Goal: Task Accomplishment & Management: Use online tool/utility

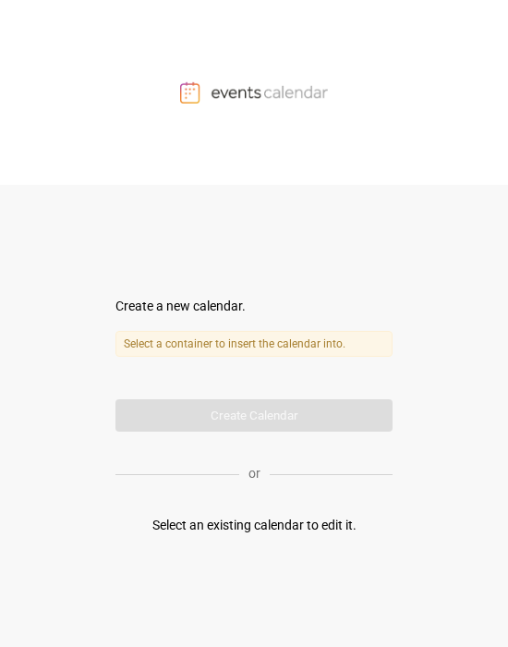
click at [210, 340] on label "Select a container to insert the calendar into." at bounding box center [254, 344] width 277 height 26
click at [214, 377] on div "Select a container to insert the calendar into. Calendar name" at bounding box center [254, 358] width 277 height 54
click at [231, 531] on div "Select an existing calendar to edit it." at bounding box center [255, 525] width 204 height 19
click at [258, 417] on form "Create a new calendar. Select a container to insert the calendar into. Calendar…" at bounding box center [254, 364] width 277 height 135
click at [296, 78] on div at bounding box center [254, 92] width 508 height 185
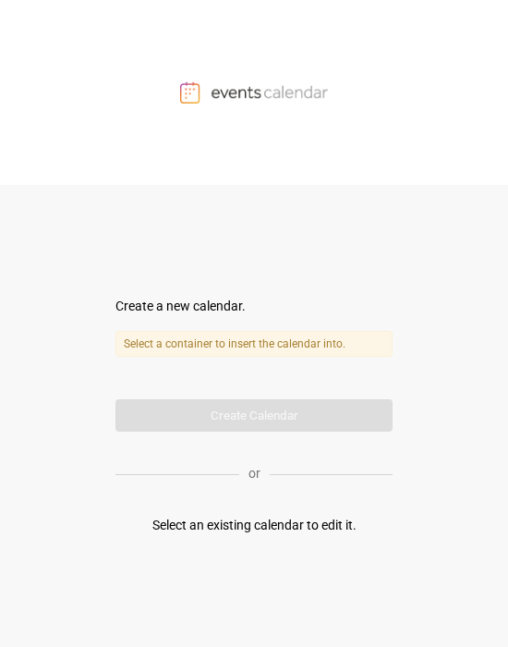
click at [170, 317] on form "Create a new calendar. Select a container to insert the calendar into. Calendar…" at bounding box center [254, 364] width 277 height 135
click at [204, 340] on label "Select a container to insert the calendar into." at bounding box center [254, 344] width 277 height 26
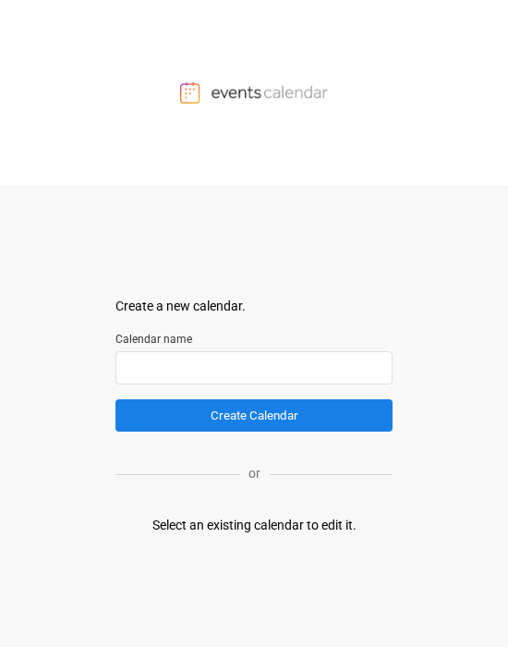
click at [190, 377] on input "text" at bounding box center [254, 367] width 277 height 33
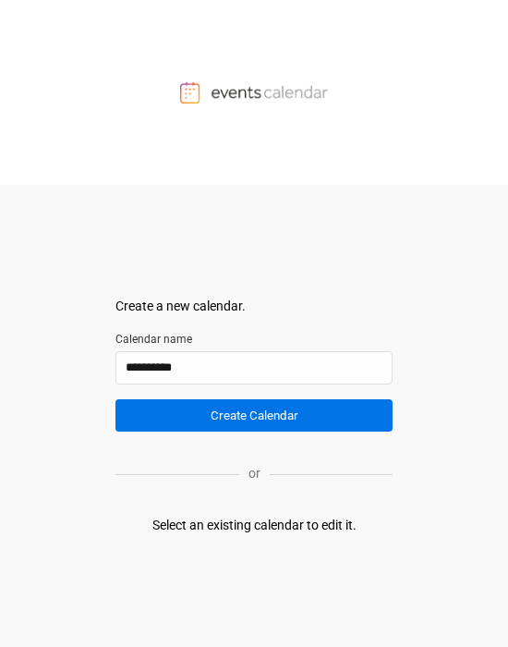
type input "**********"
click at [259, 414] on button "Create Calendar" at bounding box center [254, 415] width 277 height 32
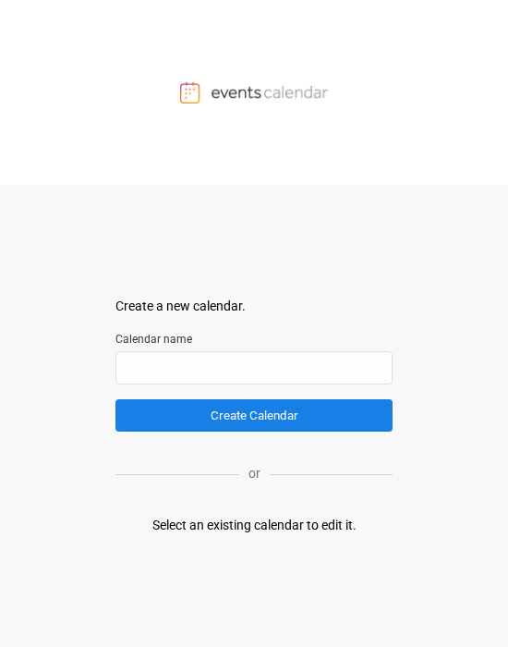
click at [262, 471] on div "Select an existing calendar to edit it." at bounding box center [255, 525] width 204 height 19
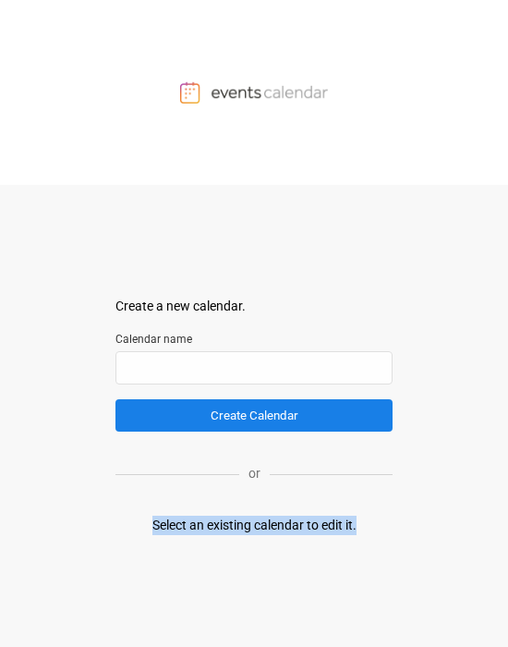
click at [262, 471] on div "Select an existing calendar to edit it." at bounding box center [255, 525] width 204 height 19
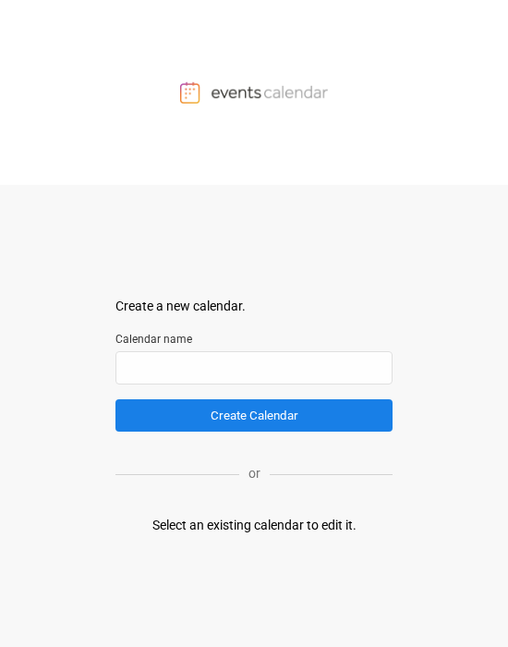
click at [348, 271] on body "Create a new calendar. Select a container to insert the calendar into. Calendar…" at bounding box center [254, 323] width 508 height 647
click at [220, 471] on div "Select an existing calendar to edit it." at bounding box center [255, 525] width 204 height 19
